Goal: Transaction & Acquisition: Purchase product/service

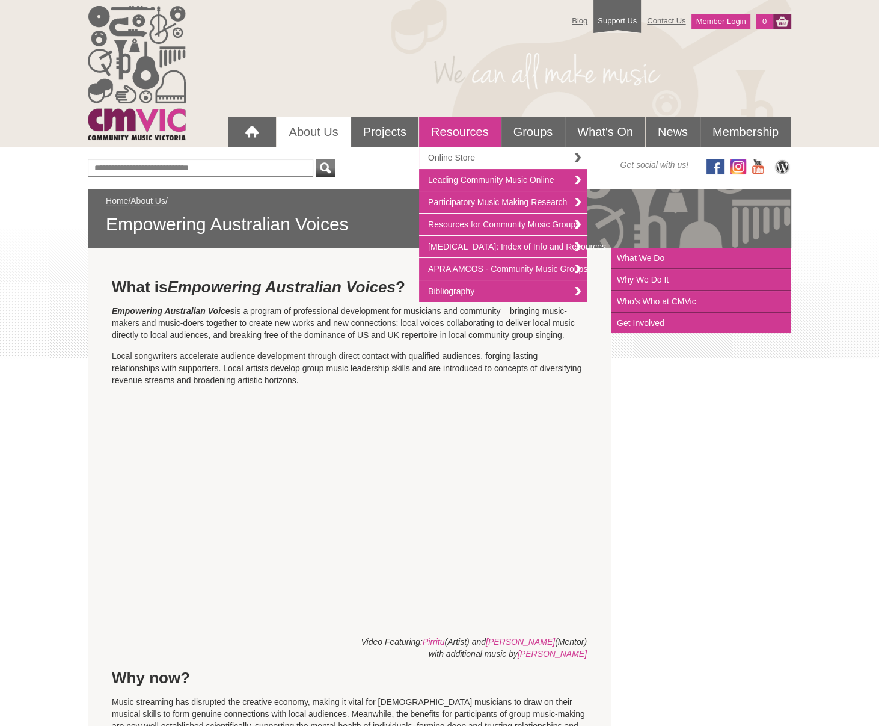
click at [461, 153] on link "Online Store" at bounding box center [503, 158] width 168 height 22
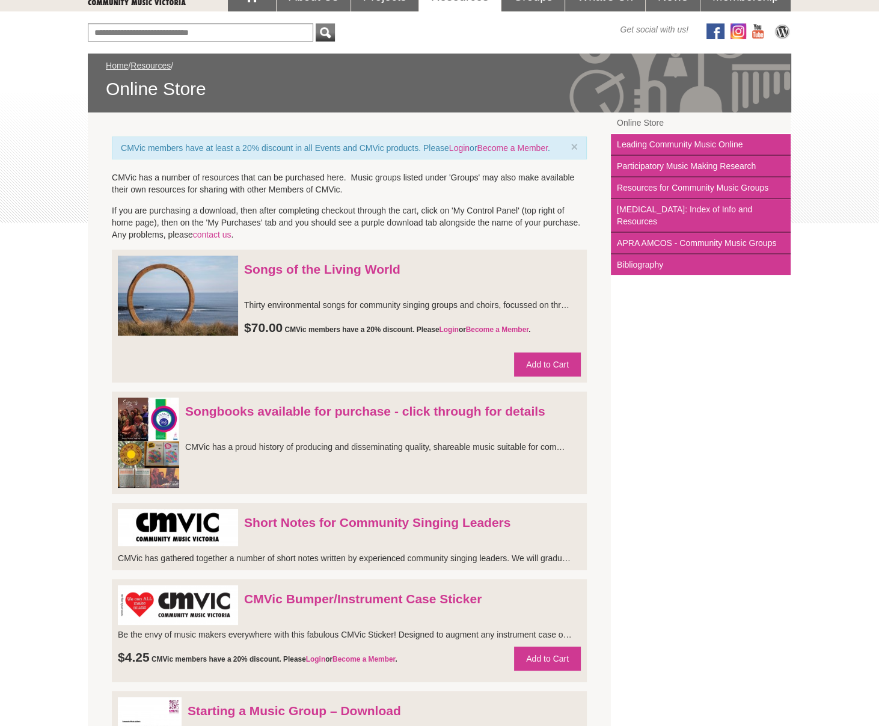
scroll to position [132, 0]
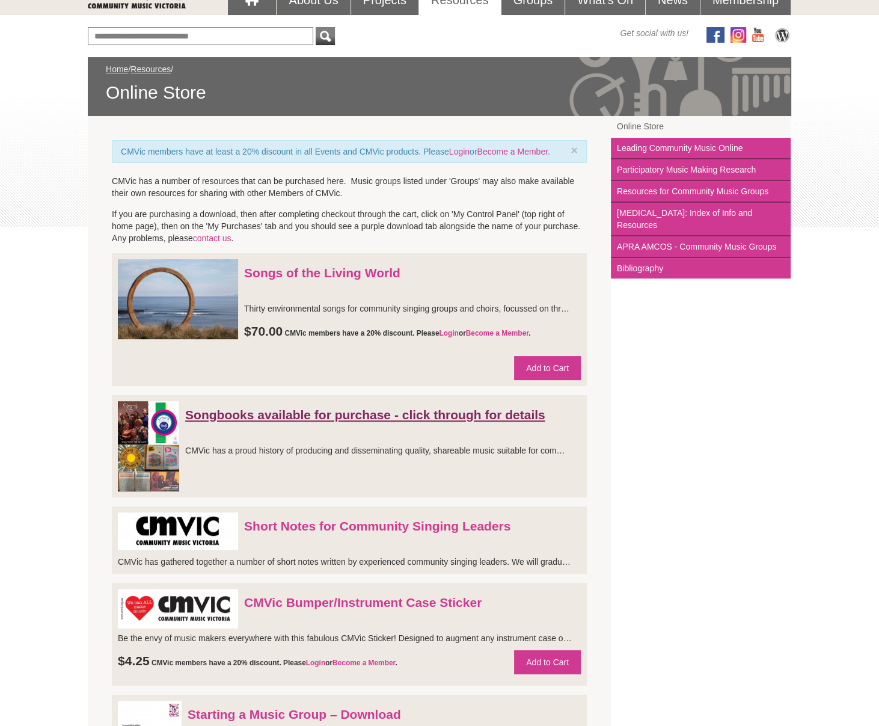
click at [470, 421] on link "Songbooks available for purchase - click through for details" at bounding box center [365, 415] width 360 height 14
